Goal: Task Accomplishment & Management: Use online tool/utility

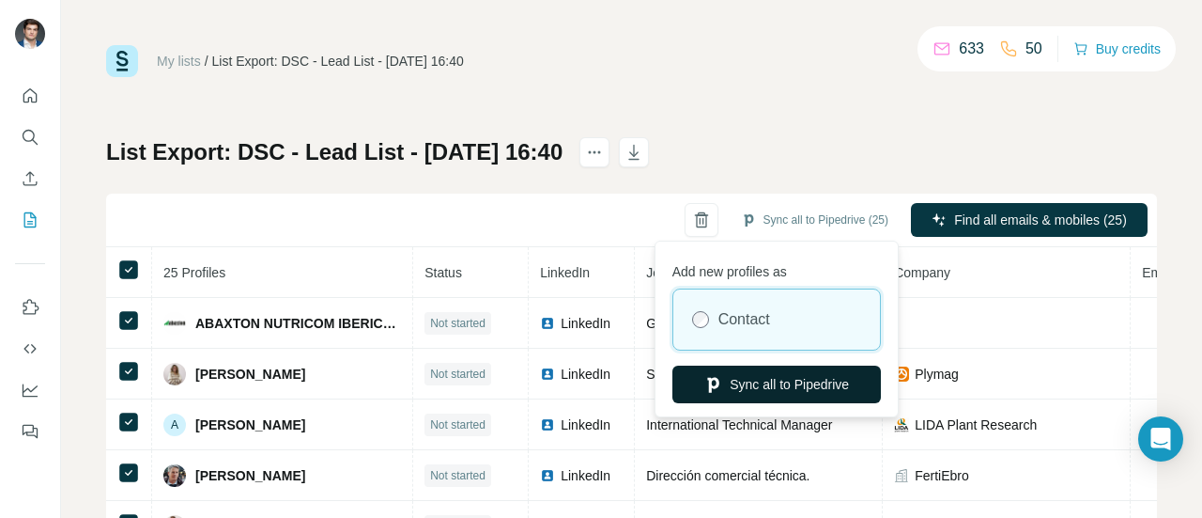
click at [795, 379] on button "Sync all to Pipedrive" at bounding box center [777, 384] width 209 height 38
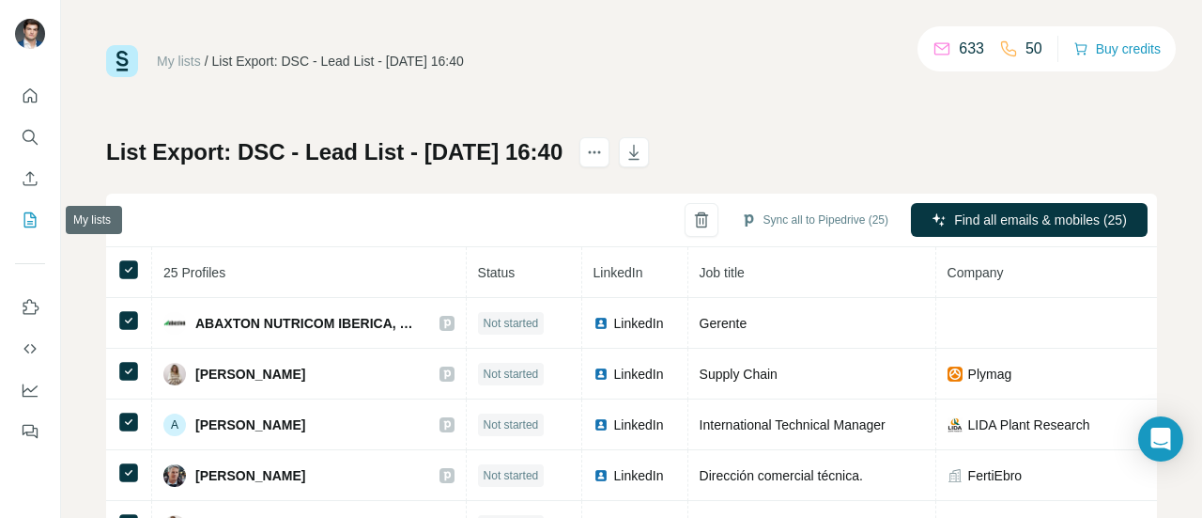
click at [32, 220] on icon "My lists" at bounding box center [30, 219] width 19 height 19
click at [24, 220] on icon "My lists" at bounding box center [30, 219] width 12 height 15
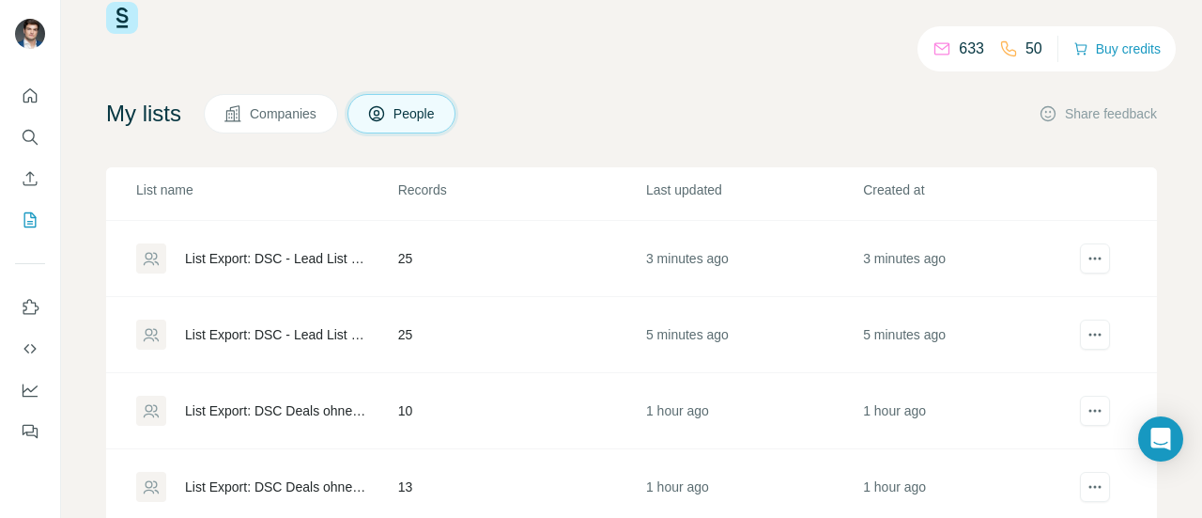
scroll to position [94, 0]
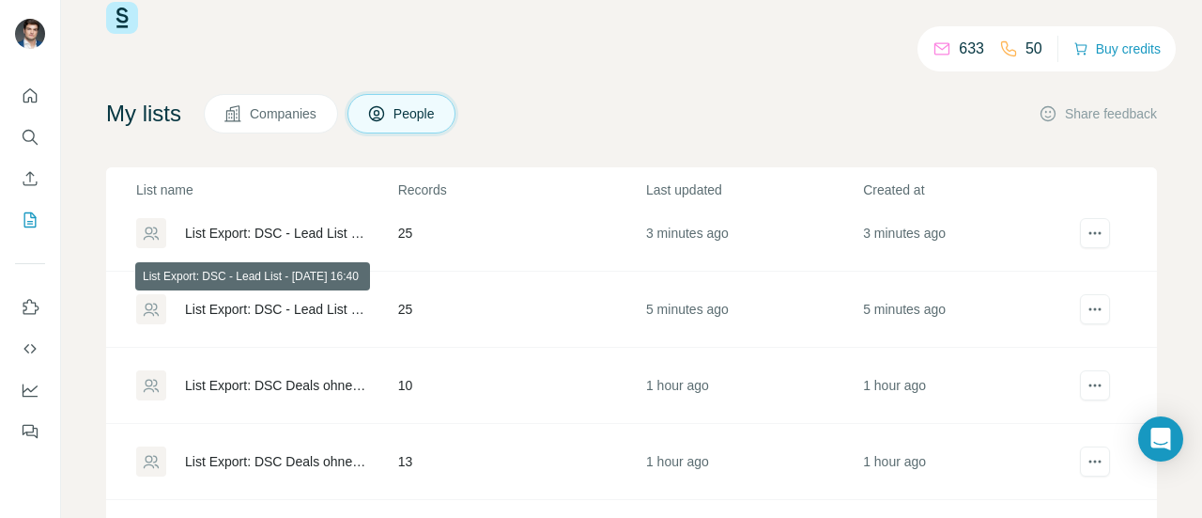
click at [310, 304] on div "List Export: DSC - Lead List - [DATE] 16:40" at bounding box center [275, 309] width 181 height 19
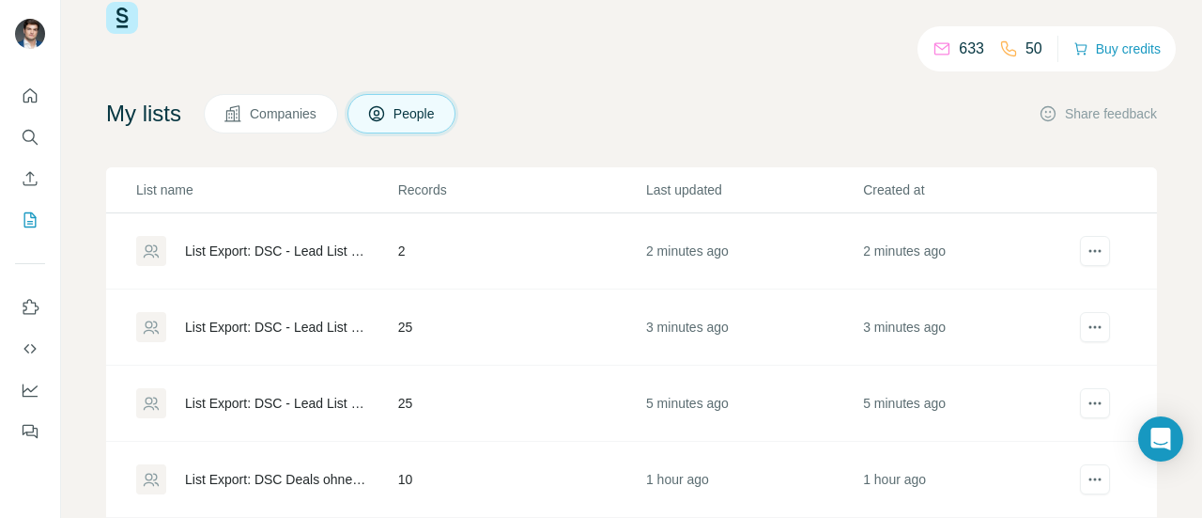
click at [319, 314] on div "List Export: DSC - Lead List - [DATE] 16:42" at bounding box center [266, 327] width 260 height 30
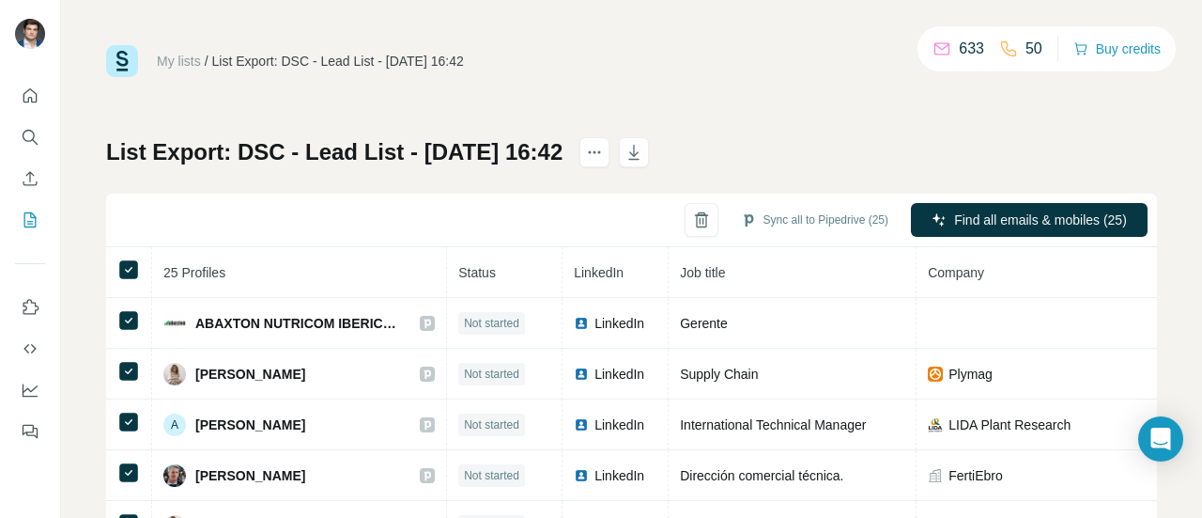
click at [540, 191] on div "List Export: DSC - Lead List - [DATE] 16:42 Sync all to Pipedrive (25) Find all…" at bounding box center [631, 440] width 1051 height 606
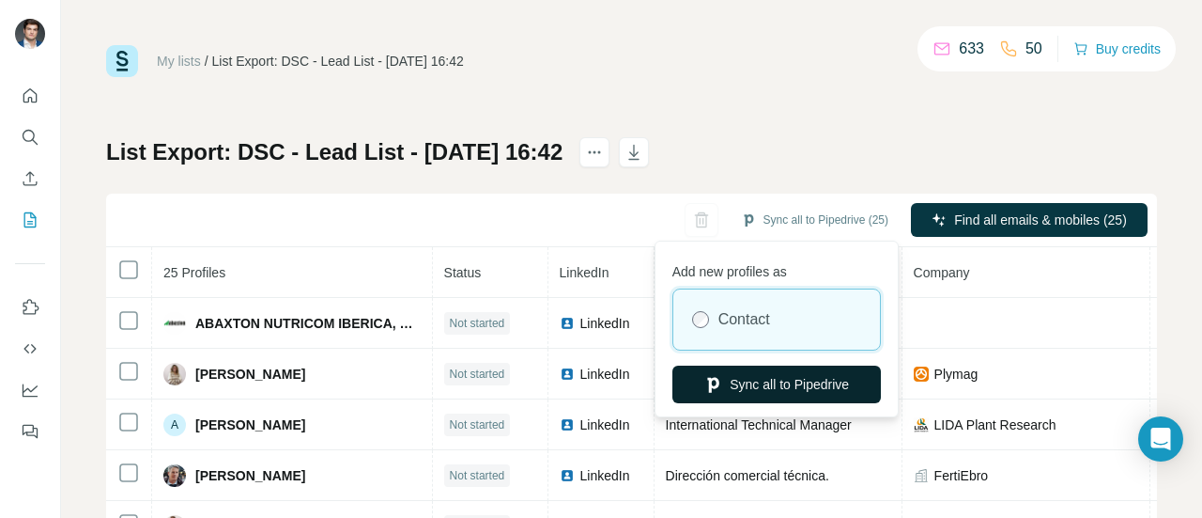
click at [808, 383] on button "Sync all to Pipedrive" at bounding box center [777, 384] width 209 height 38
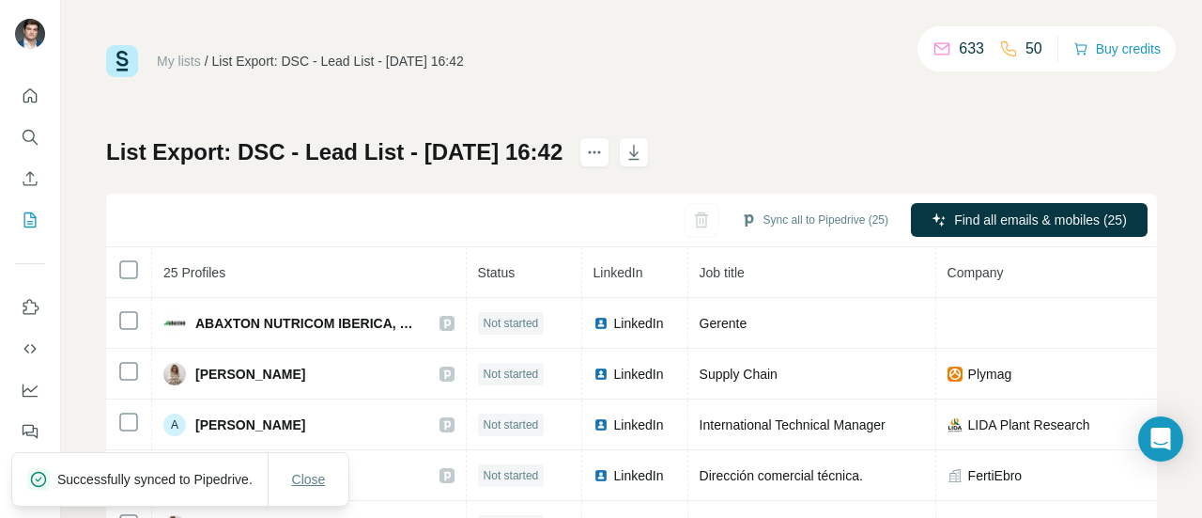
click at [309, 480] on span "Close" at bounding box center [309, 479] width 34 height 19
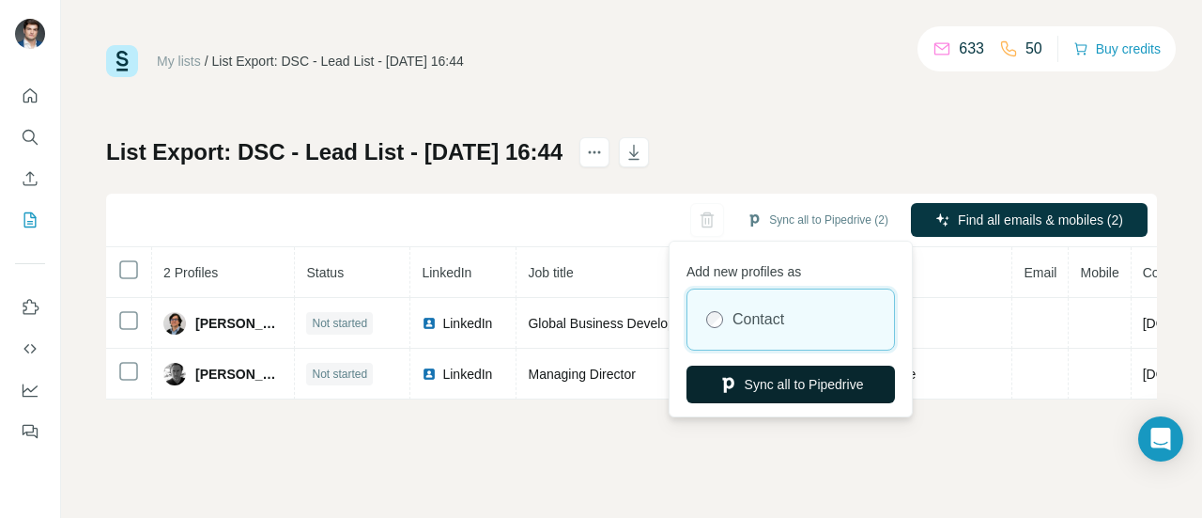
click at [803, 387] on button "Sync all to Pipedrive" at bounding box center [791, 384] width 209 height 38
